Goal: Check status

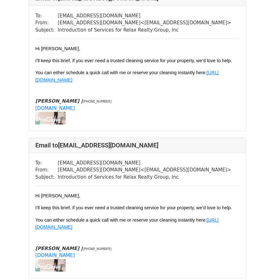
scroll to position [1998, 0]
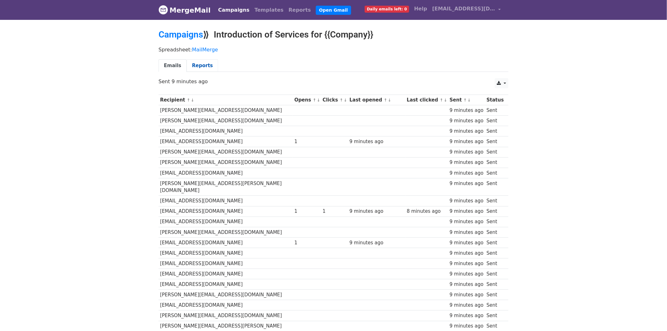
click at [200, 63] on link "Reports" at bounding box center [203, 65] width 32 height 13
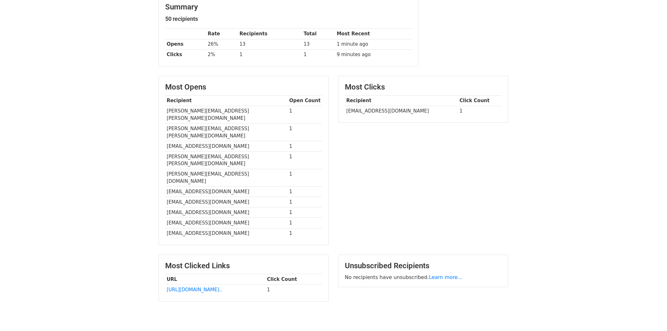
scroll to position [86, 0]
click at [222, 287] on link "[URL][DOMAIN_NAME].." at bounding box center [195, 290] width 56 height 6
